Goal: Task Accomplishment & Management: Manage account settings

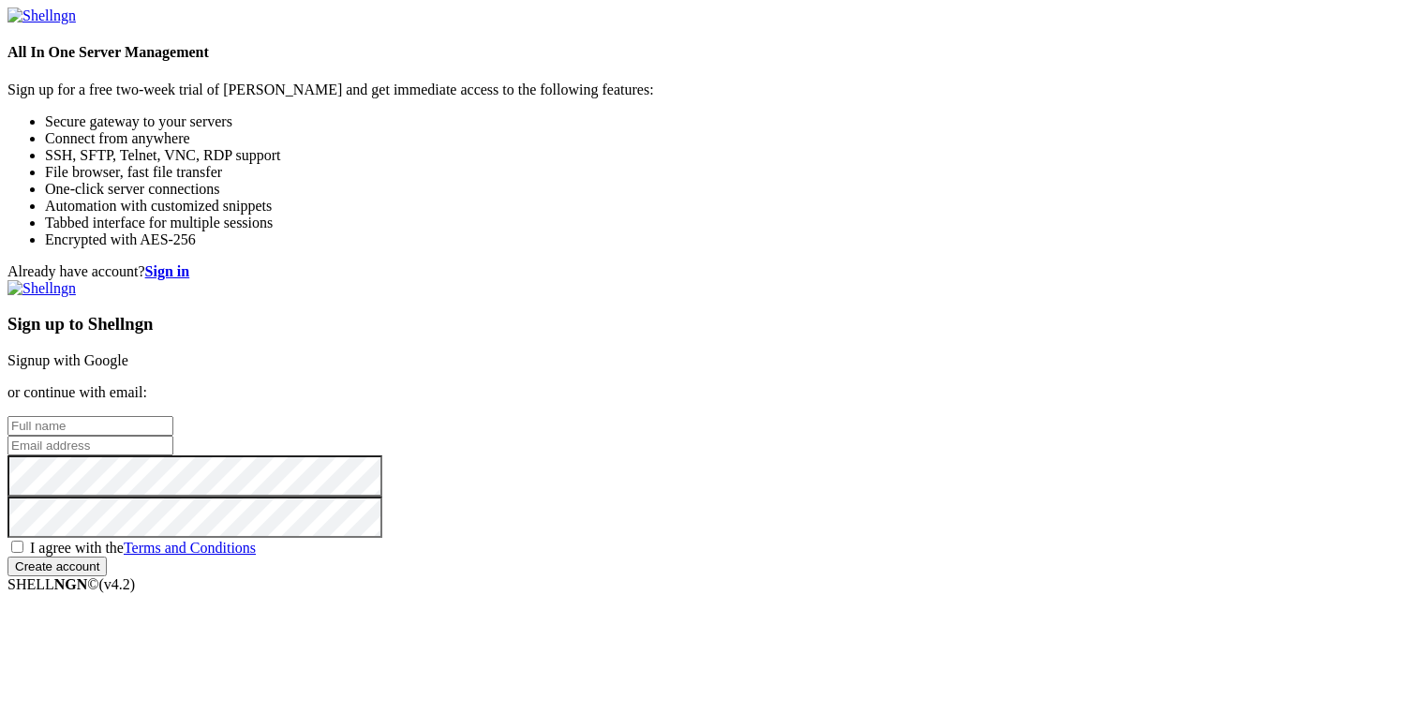
type input "[PERSON_NAME][EMAIL_ADDRESS][DOMAIN_NAME]"
click at [256, 540] on span "I agree with the Terms and Conditions" at bounding box center [143, 548] width 226 height 16
click at [23, 541] on input "I agree with the Terms and Conditions" at bounding box center [17, 547] width 12 height 12
checkbox input "true"
click at [190, 263] on strong "Sign in" at bounding box center [167, 271] width 45 height 16
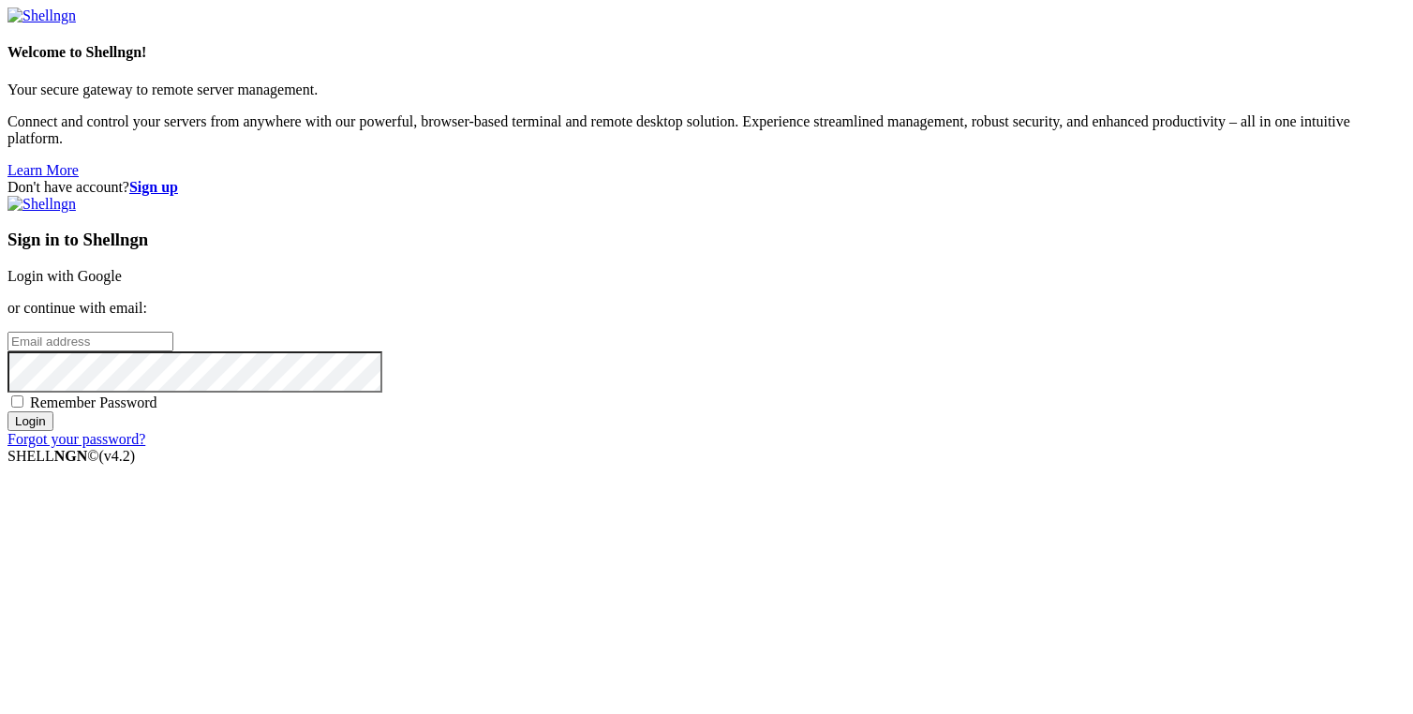
type input "[PERSON_NAME][EMAIL_ADDRESS][DOMAIN_NAME]"
click at [157, 410] on span "Remember Password" at bounding box center [93, 403] width 127 height 16
click at [23, 408] on input "Remember Password" at bounding box center [17, 401] width 12 height 12
checkbox input "true"
click at [53, 431] on input "Login" at bounding box center [30, 421] width 46 height 20
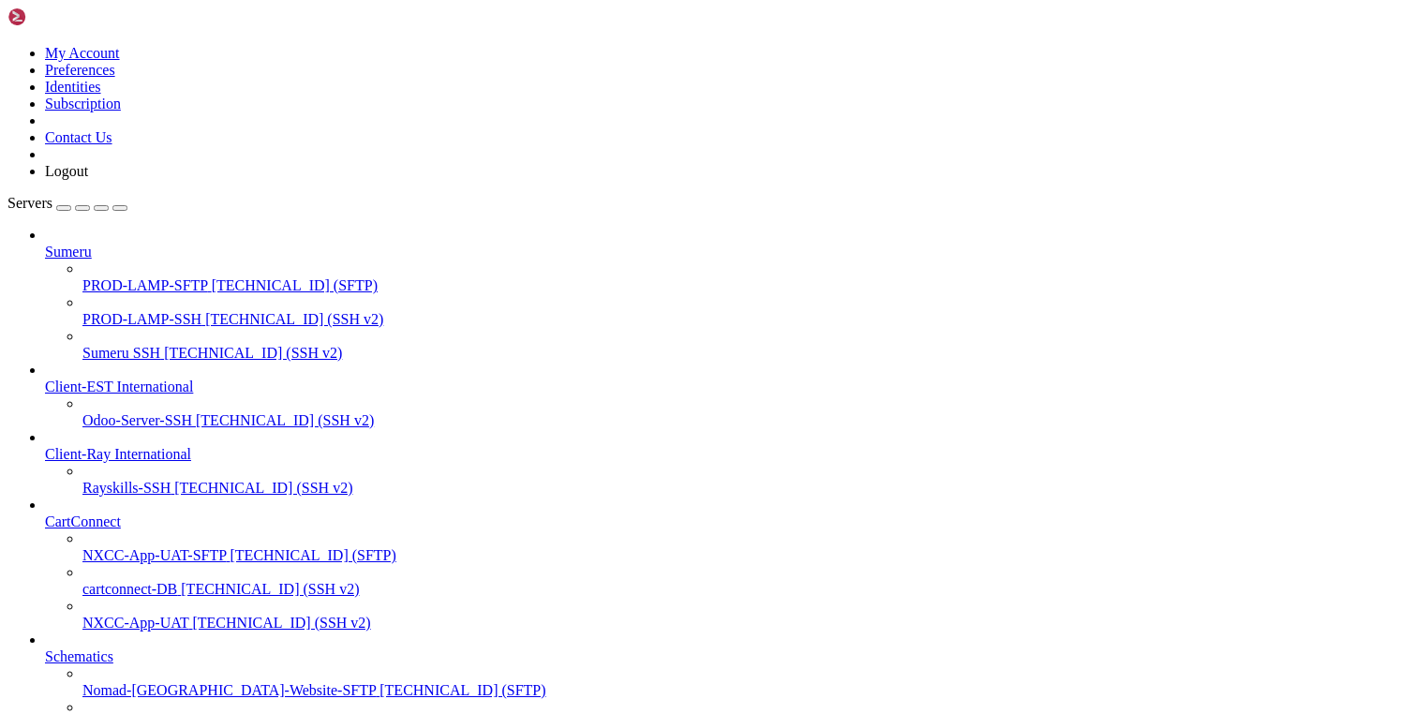
drag, startPoint x: 234, startPoint y: 379, endPoint x: 385, endPoint y: 384, distance: 151.0
